Goal: Navigation & Orientation: Understand site structure

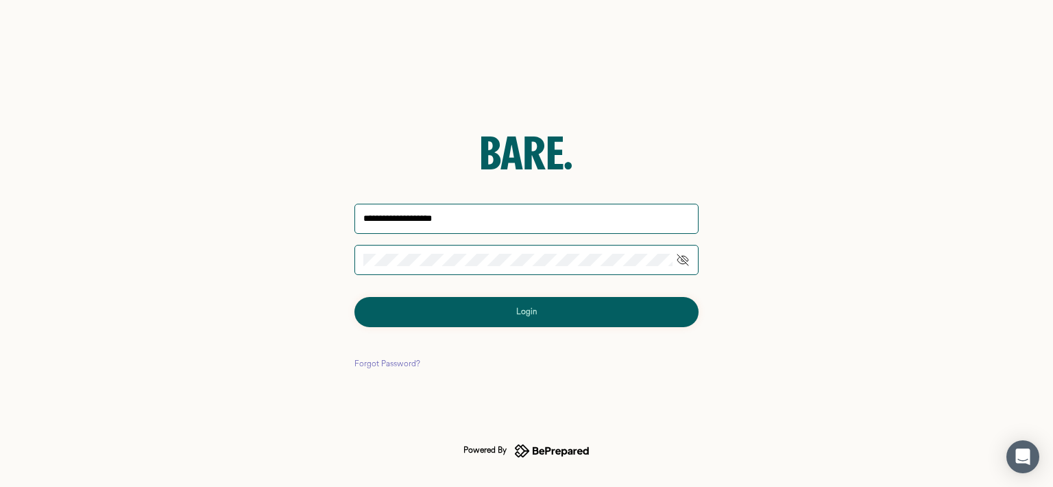
click at [618, 316] on button "Login" at bounding box center [527, 312] width 344 height 30
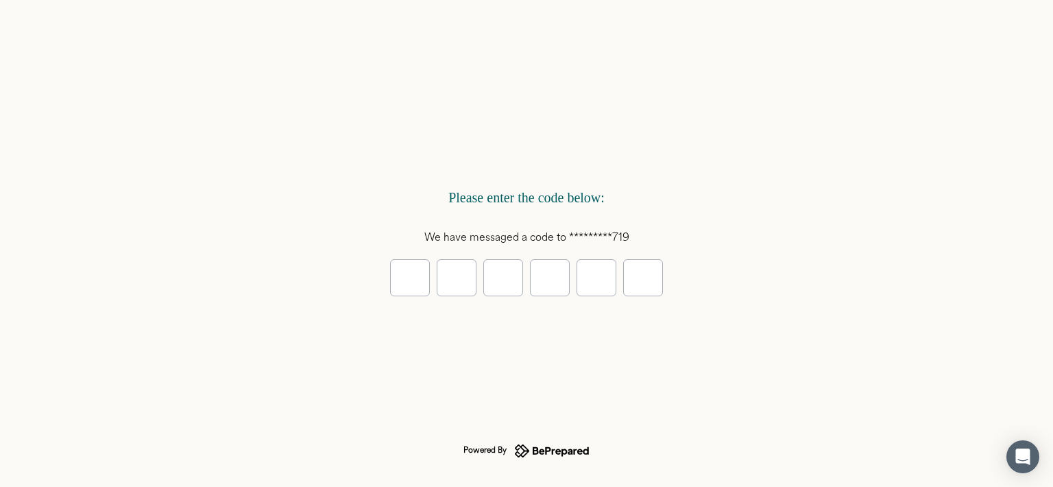
click at [420, 285] on input "tel" at bounding box center [410, 277] width 40 height 37
type input "*"
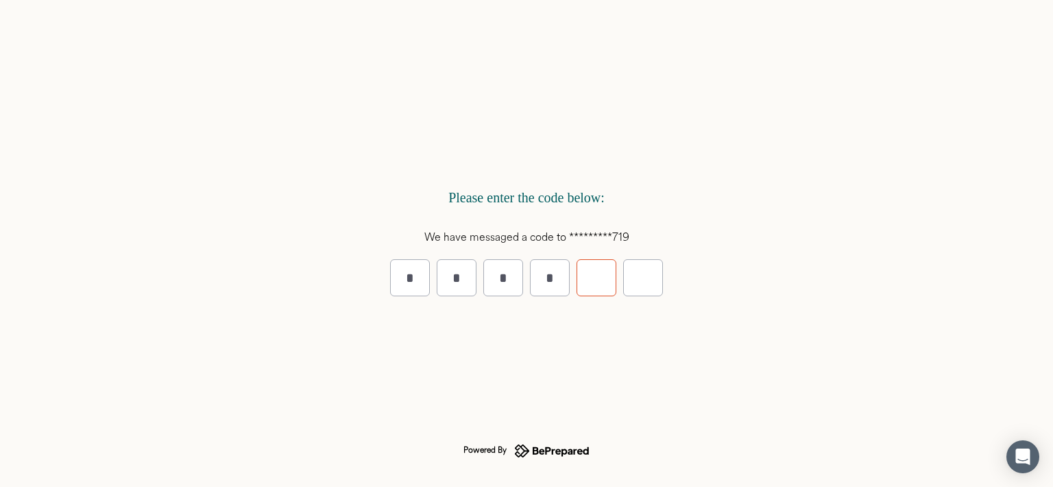
type input "*"
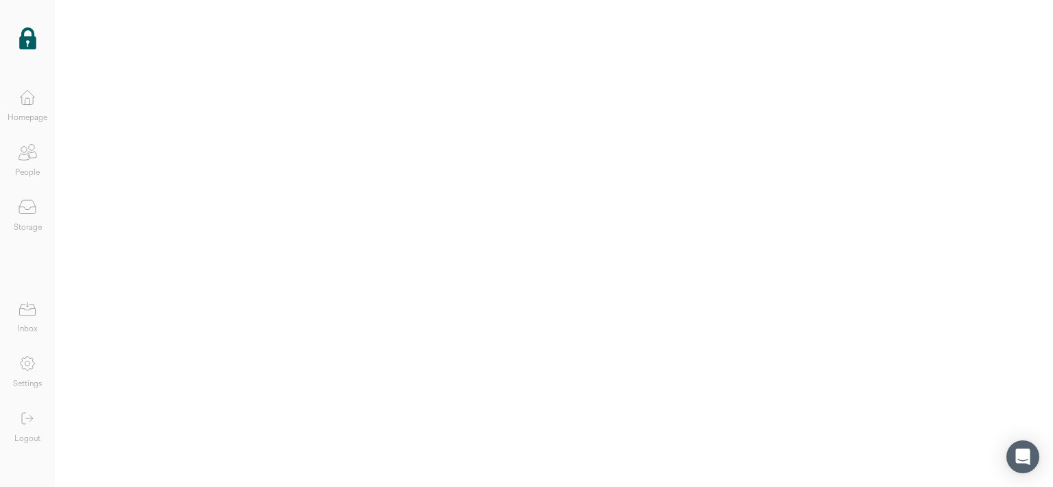
click at [35, 103] on icon at bounding box center [27, 97] width 27 height 27
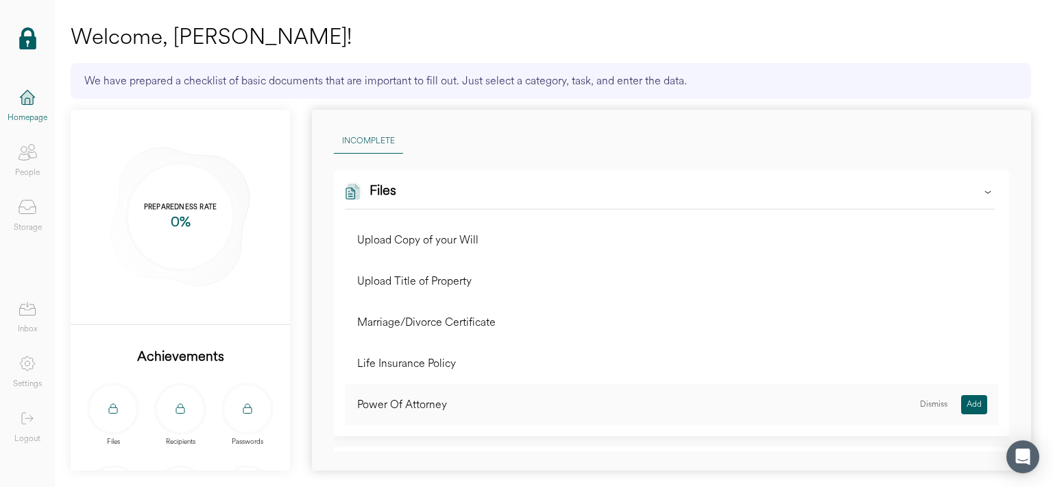
click at [445, 407] on div "Power Of Attorney" at bounding box center [402, 404] width 90 height 19
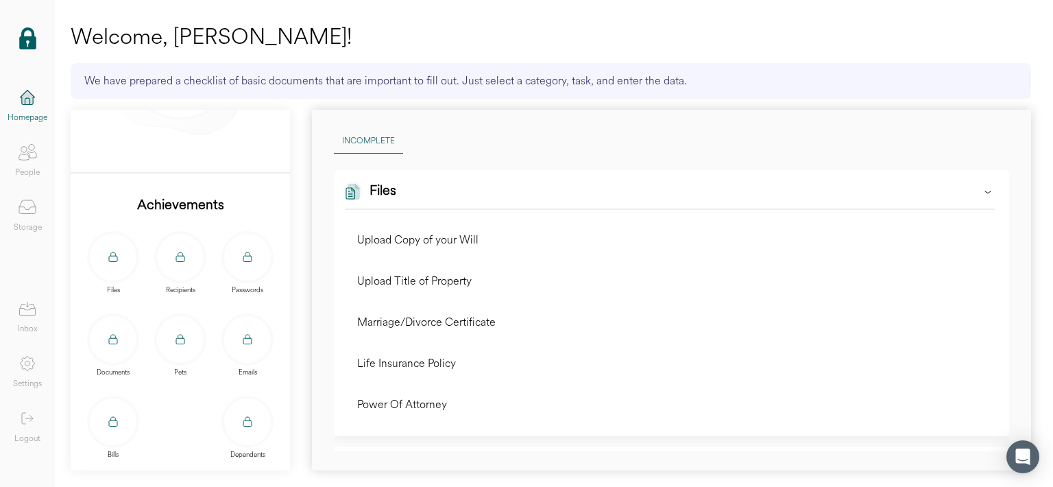
scroll to position [169, 0]
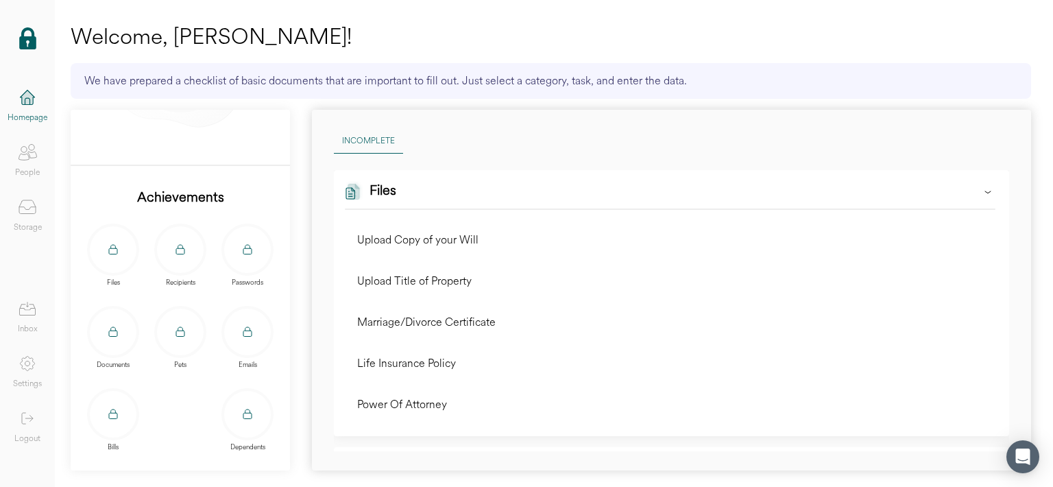
click at [171, 258] on div at bounding box center [180, 249] width 47 height 47
click at [221, 250] on icon at bounding box center [247, 250] width 52 height 52
click at [224, 247] on div at bounding box center [247, 249] width 47 height 47
click at [126, 345] on icon at bounding box center [113, 332] width 52 height 52
click at [189, 332] on div at bounding box center [180, 332] width 47 height 47
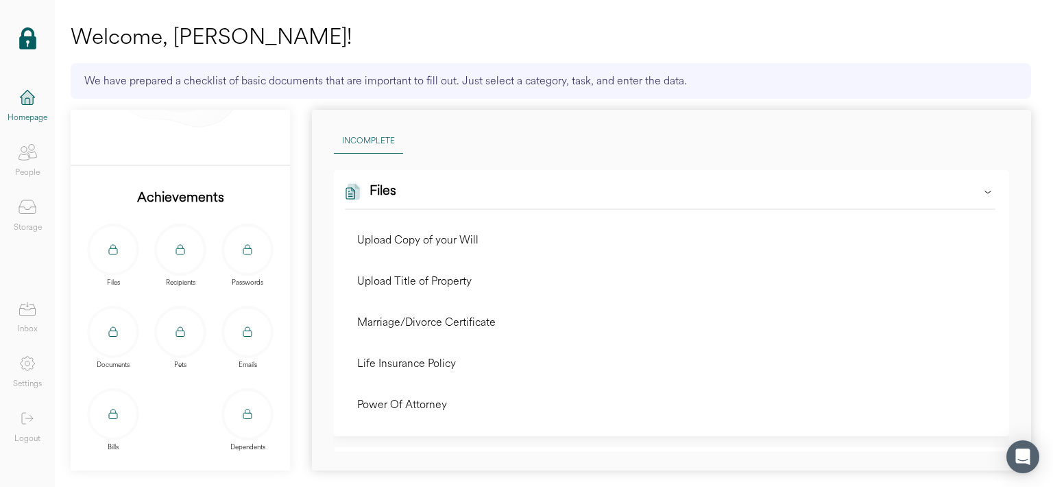
click at [225, 327] on div at bounding box center [247, 332] width 47 height 47
click at [138, 430] on div "Bills" at bounding box center [113, 419] width 52 height 63
click at [244, 413] on div at bounding box center [247, 414] width 47 height 47
click at [19, 217] on icon at bounding box center [27, 206] width 27 height 27
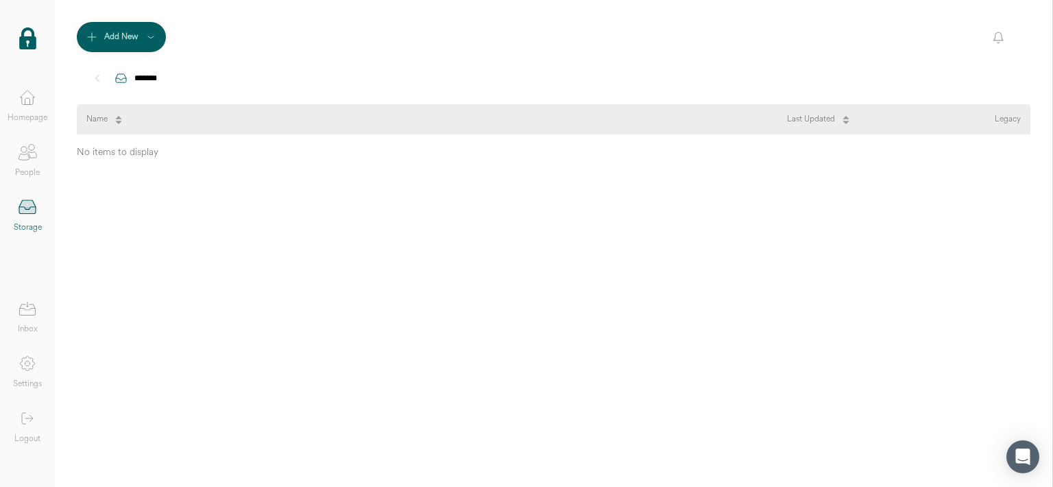
click at [33, 154] on icon at bounding box center [27, 152] width 27 height 27
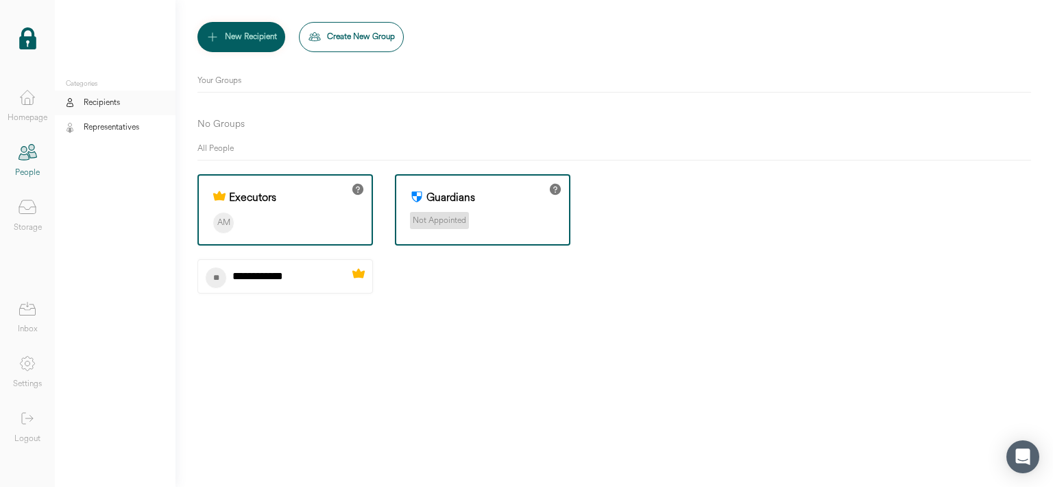
click at [30, 317] on icon at bounding box center [27, 308] width 27 height 27
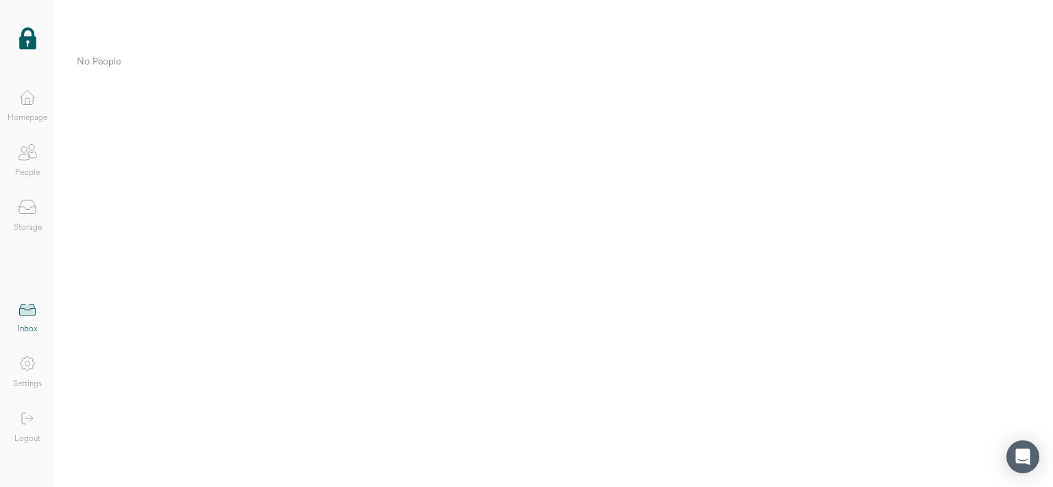
click at [25, 366] on icon at bounding box center [27, 363] width 27 height 27
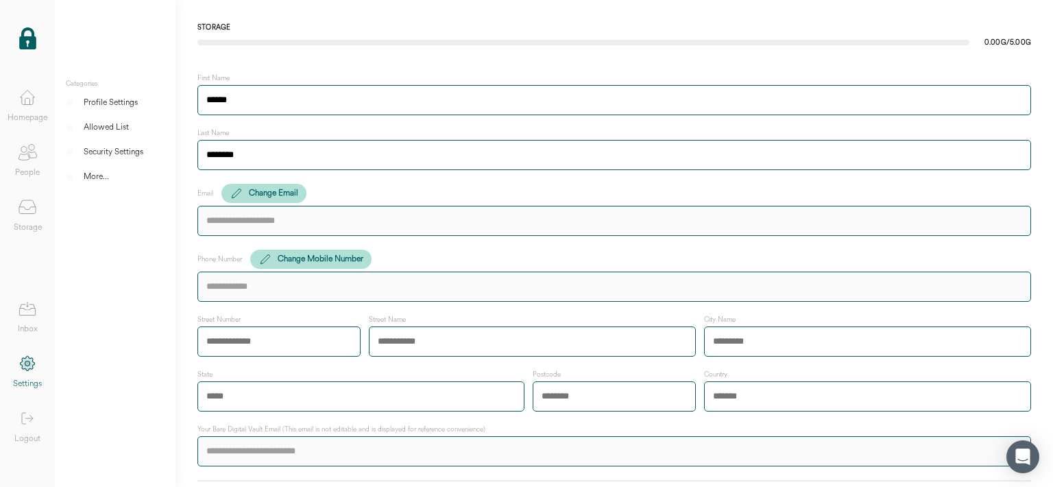
click at [25, 110] on icon at bounding box center [27, 97] width 27 height 27
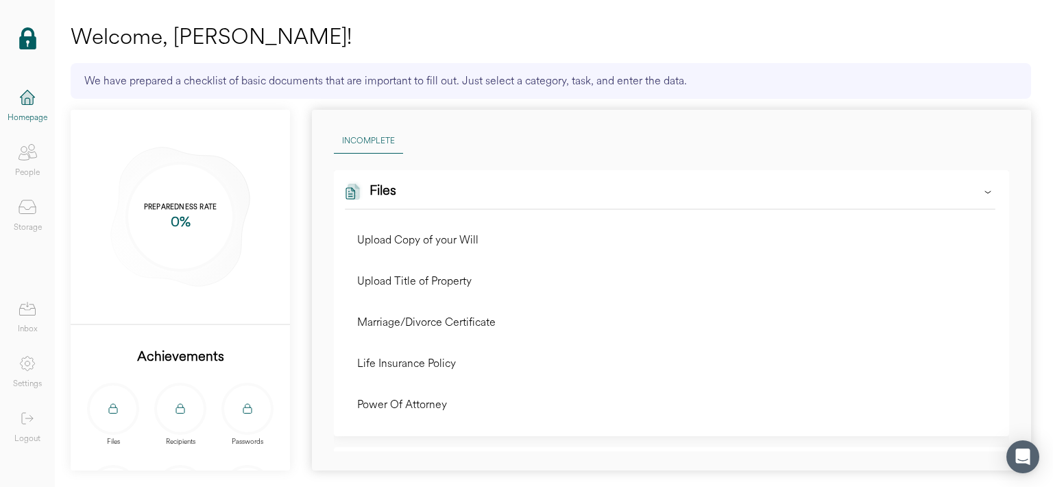
click at [167, 415] on div at bounding box center [180, 408] width 47 height 47
click at [250, 418] on div at bounding box center [247, 408] width 47 height 47
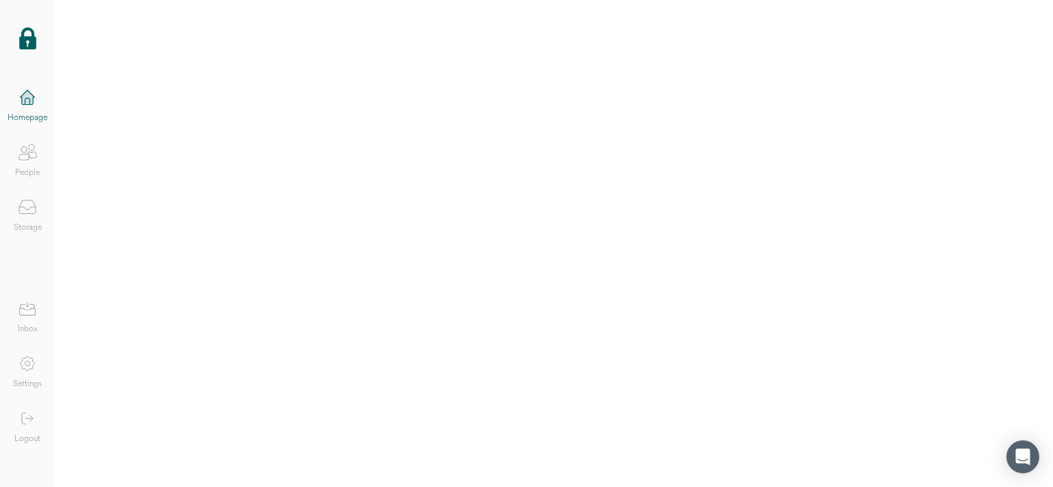
click at [25, 108] on icon at bounding box center [27, 97] width 27 height 27
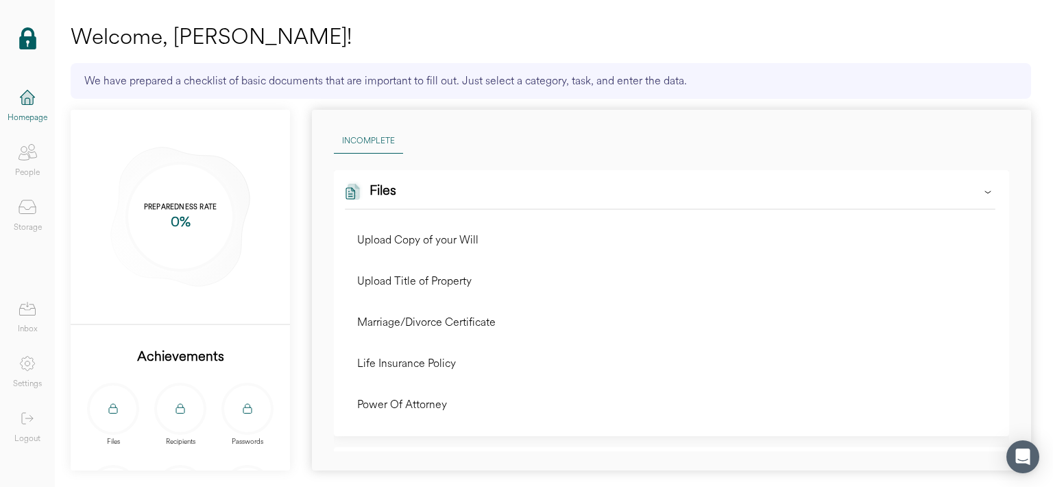
click at [35, 158] on icon at bounding box center [27, 152] width 27 height 27
